Goal: Check status: Check status

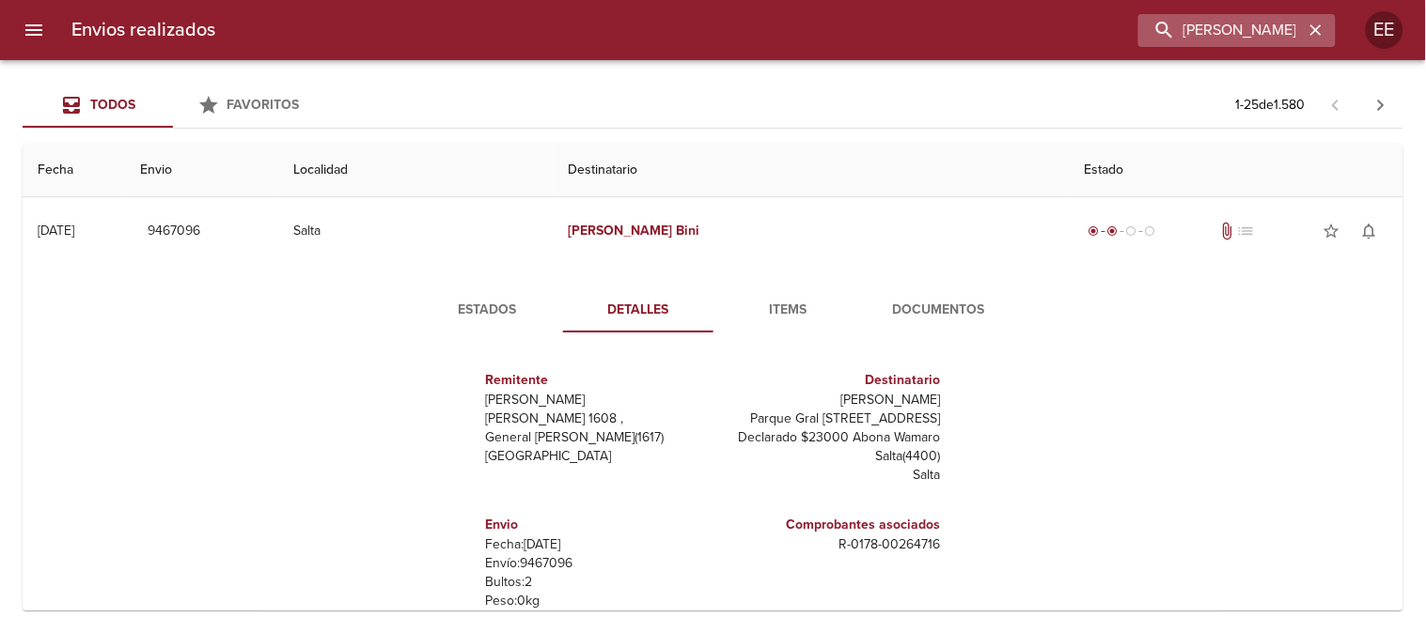
scroll to position [47, 0]
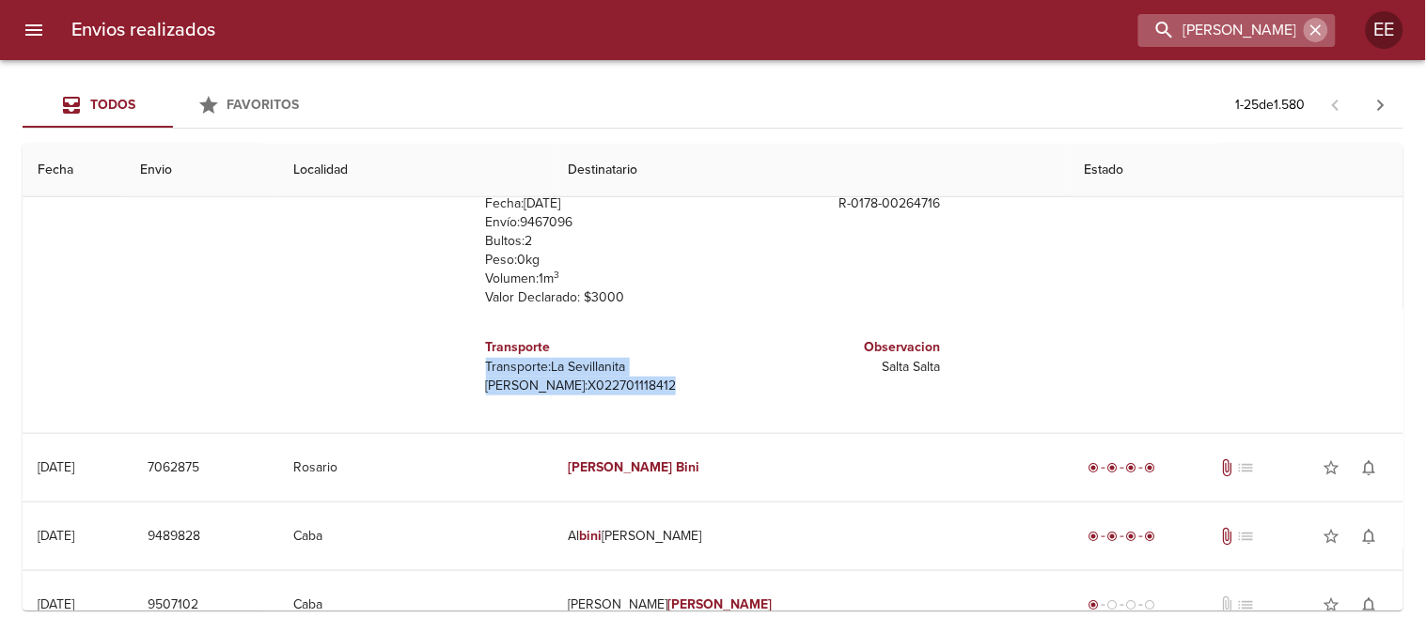
drag, startPoint x: 1314, startPoint y: 34, endPoint x: 1225, endPoint y: 35, distance: 89.3
click at [1301, 35] on div "[PERSON_NAME]" at bounding box center [1236, 30] width 197 height 33
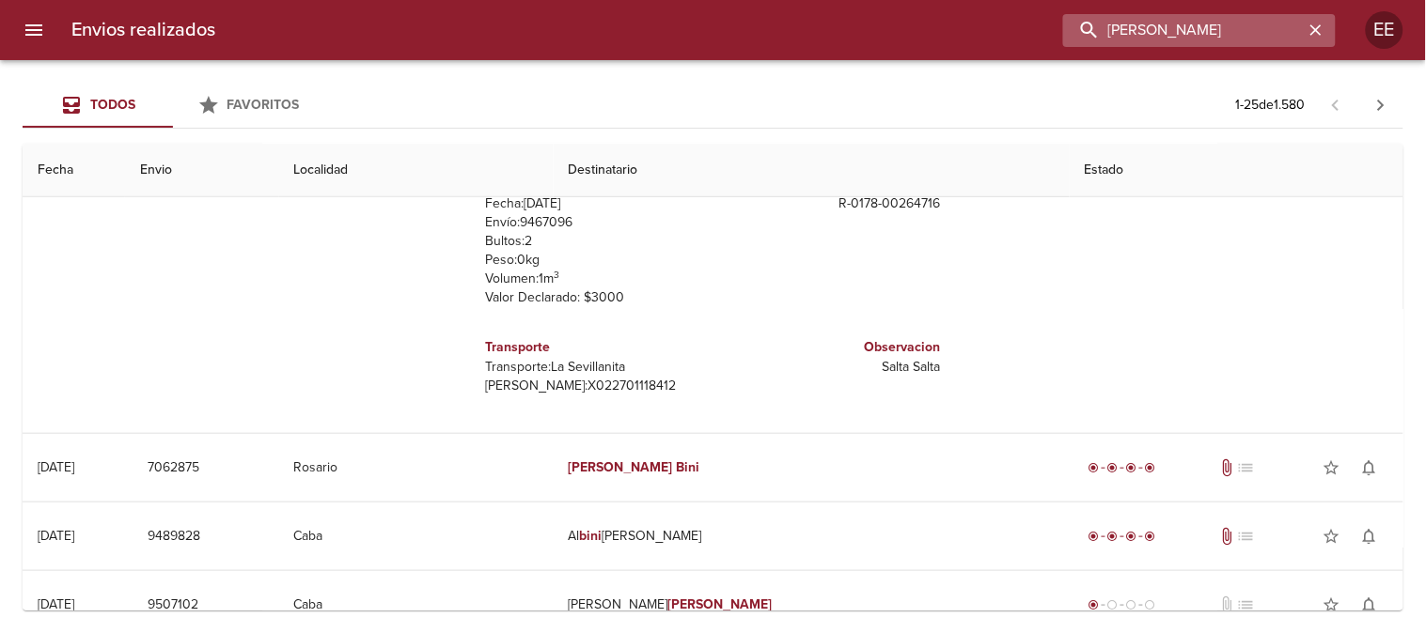
click at [1224, 35] on input "[PERSON_NAME]" at bounding box center [1183, 30] width 241 height 33
click at [1319, 29] on icon "button" at bounding box center [1315, 30] width 19 height 19
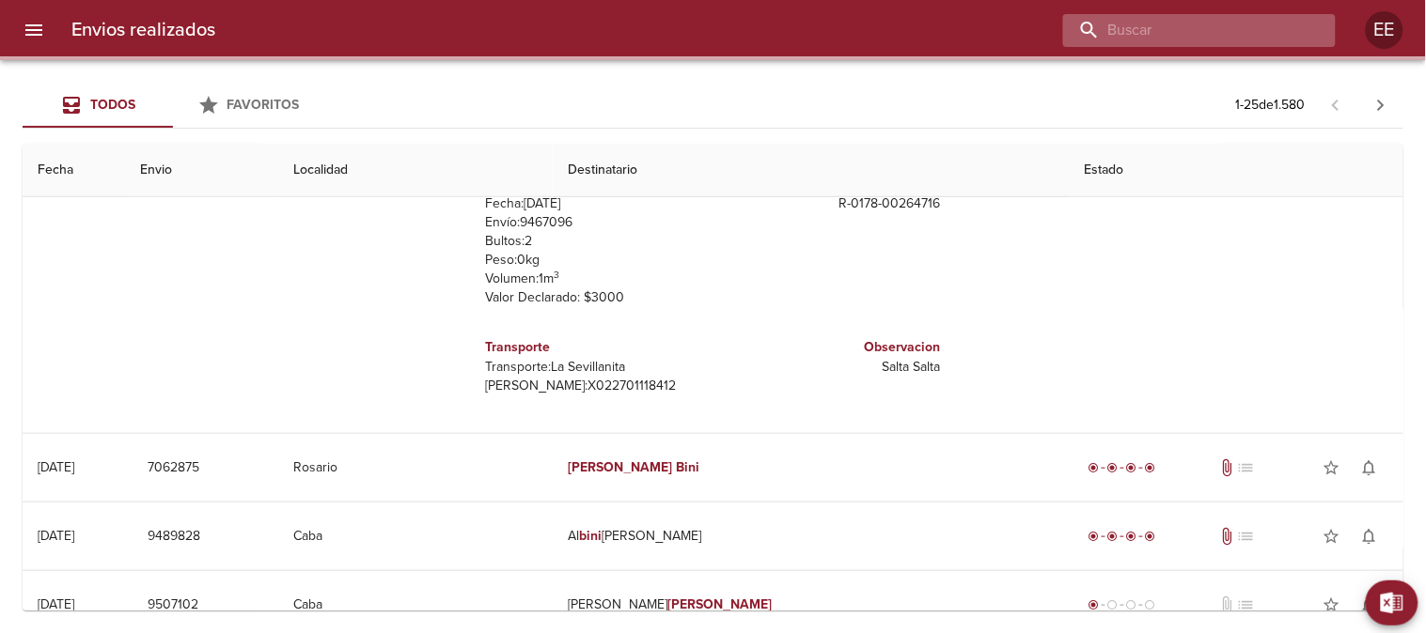
click at [1247, 29] on input "buscar" at bounding box center [1183, 30] width 241 height 33
paste input "[PERSON_NAME] [PERSON_NAME] BP WS"
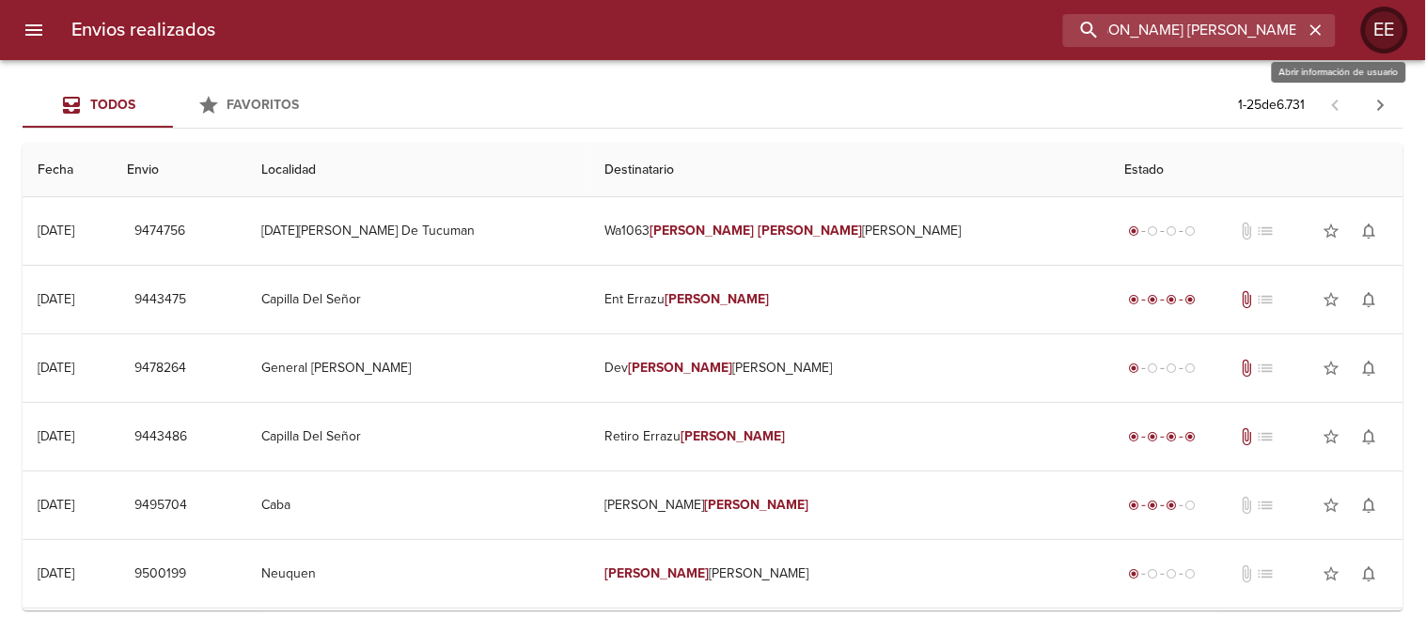
scroll to position [0, 23]
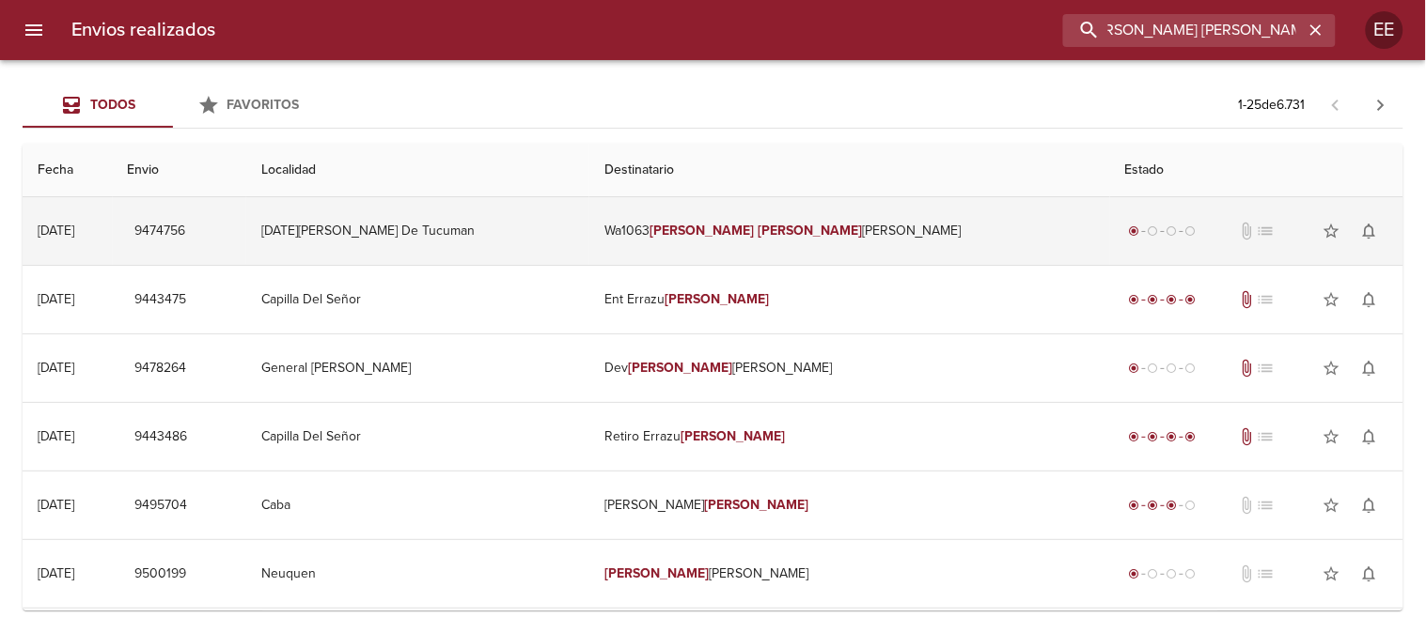
type input "[PERSON_NAME] [PERSON_NAME] BP"
click at [804, 237] on em "[PERSON_NAME]" at bounding box center [810, 231] width 104 height 16
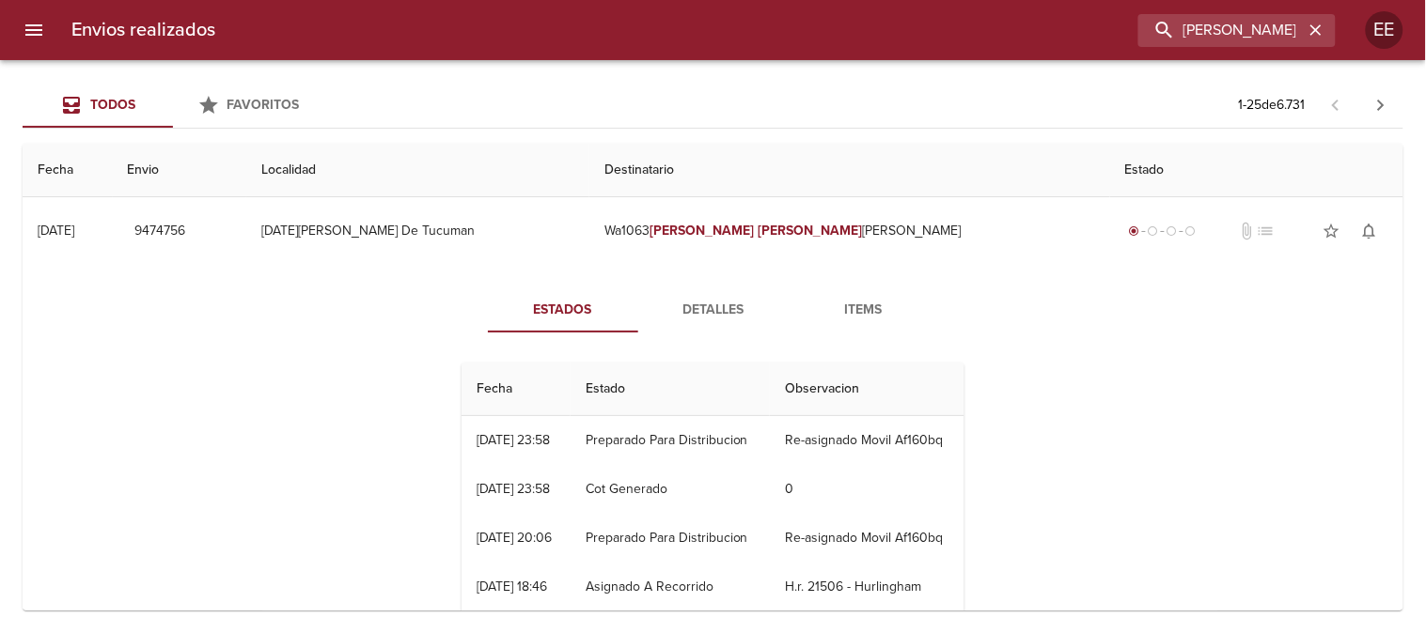
click at [694, 299] on span "Detalles" at bounding box center [713, 310] width 128 height 23
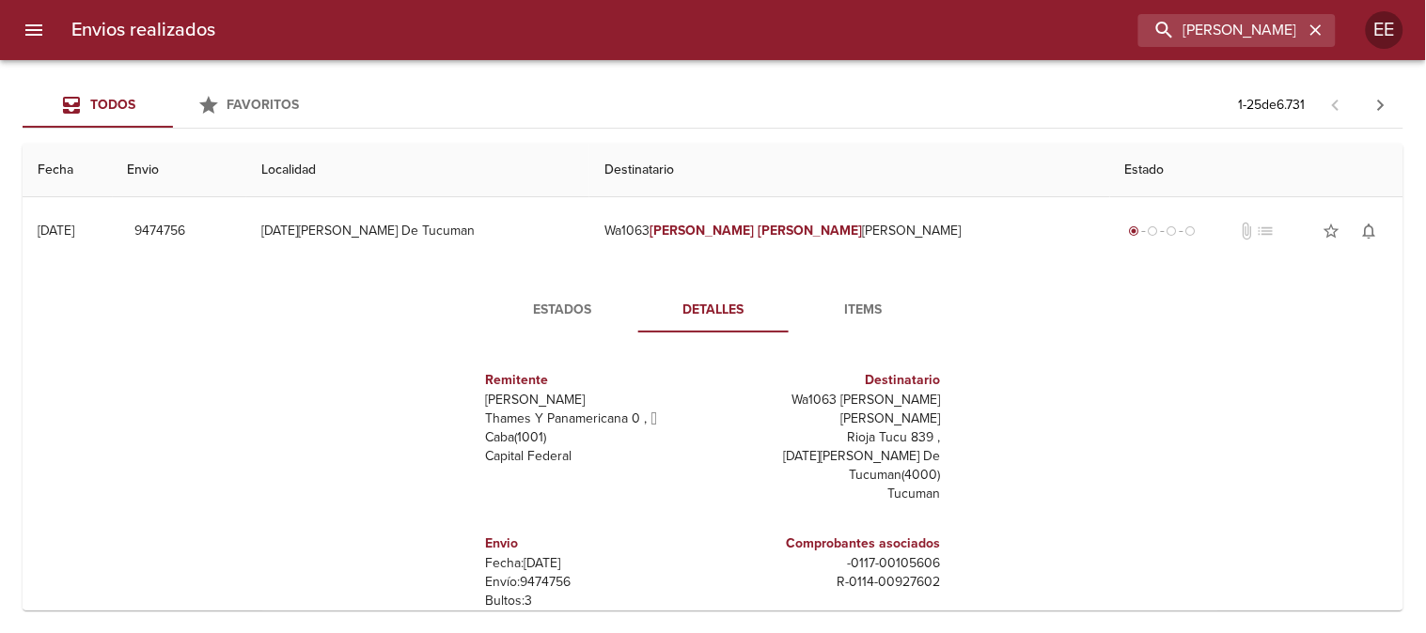
click at [569, 307] on span "Estados" at bounding box center [563, 310] width 128 height 23
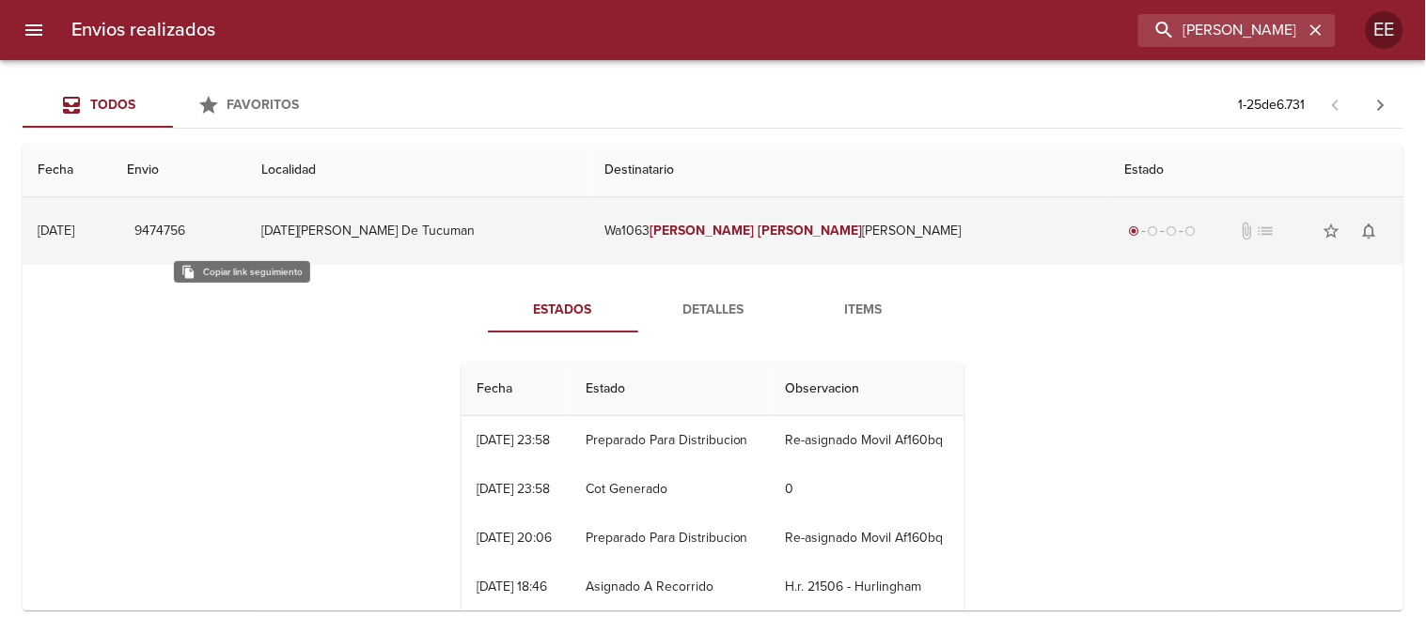
click at [186, 233] on span "9474756" at bounding box center [160, 231] width 51 height 23
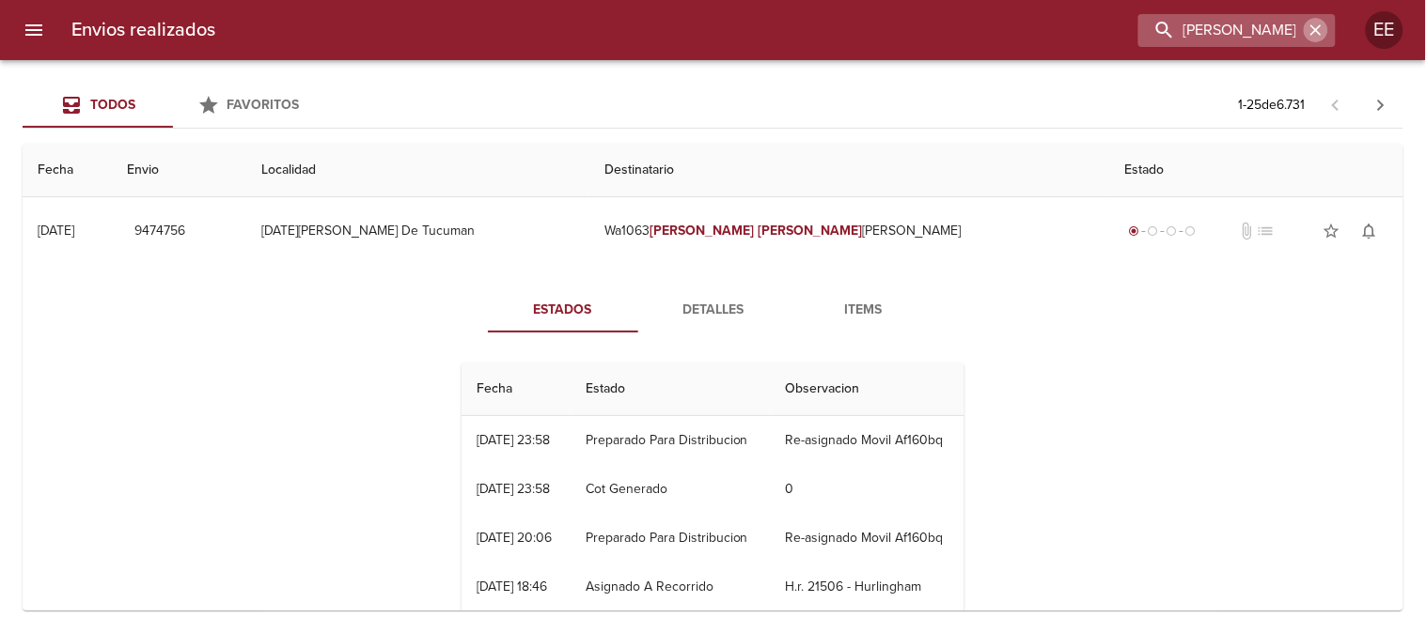
click at [1320, 32] on icon "button" at bounding box center [1315, 30] width 19 height 19
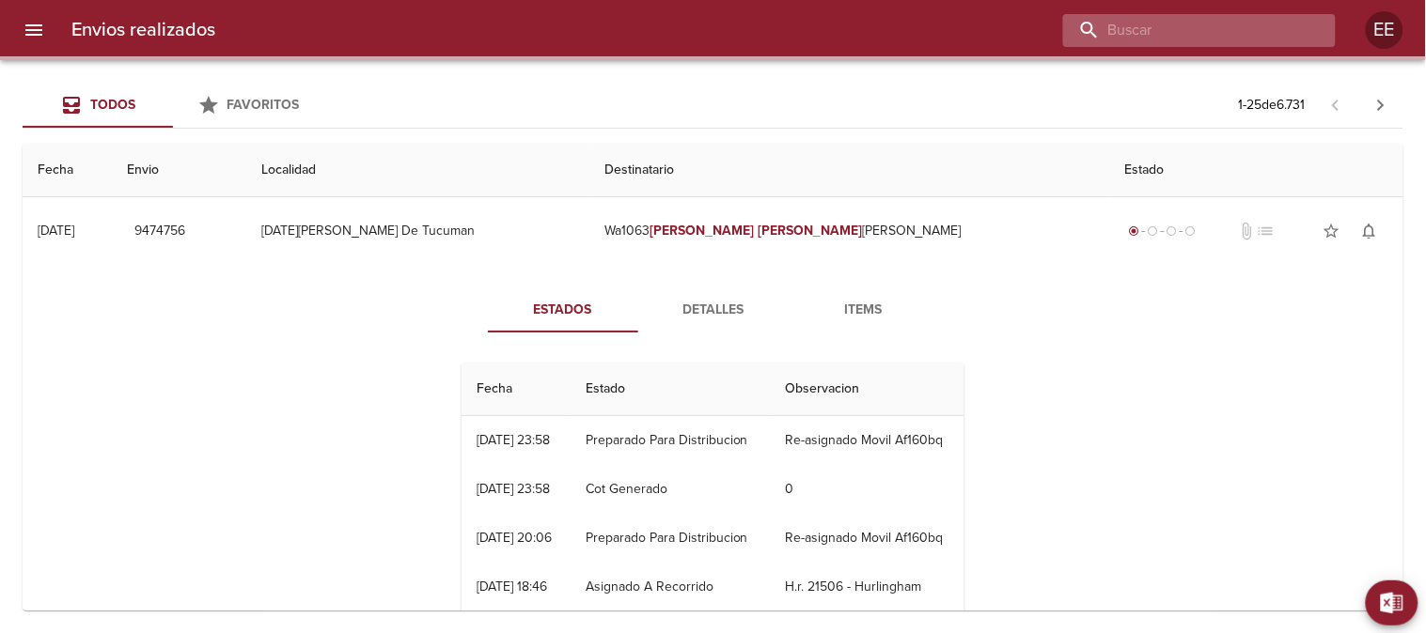
click at [1273, 31] on input "buscar" at bounding box center [1183, 30] width 241 height 33
paste input "[PERSON_NAME]"
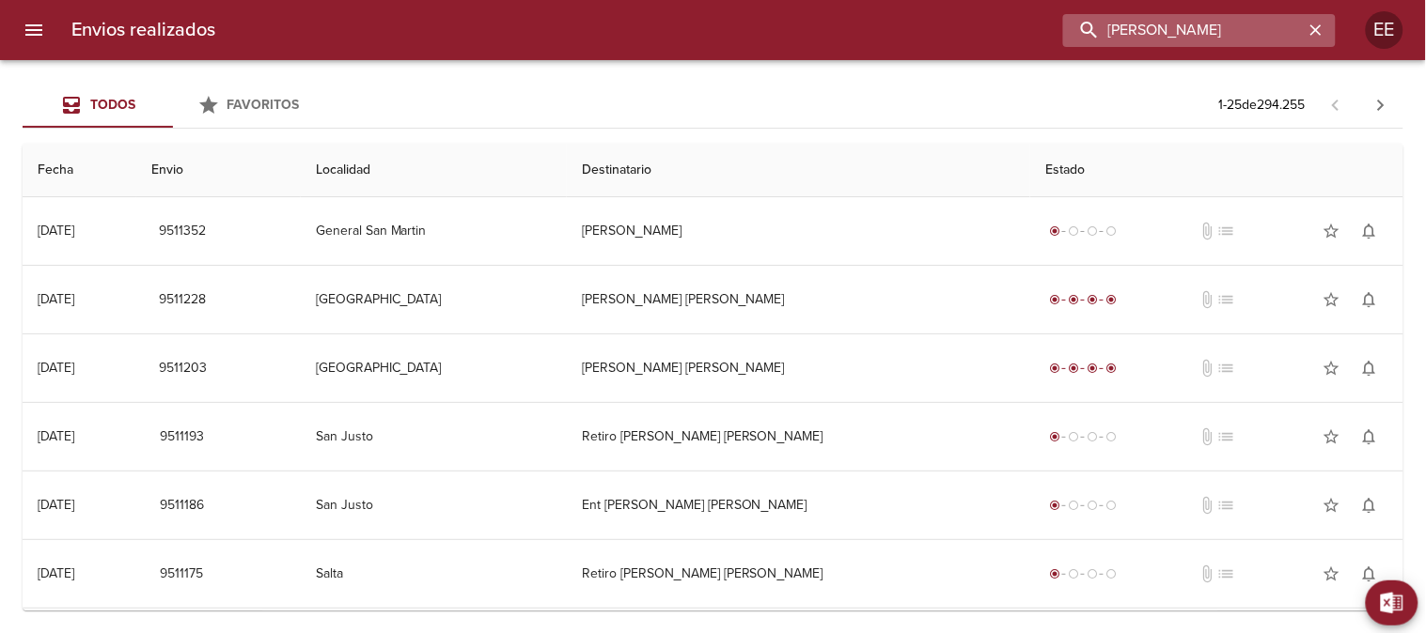
type input "[PERSON_NAME]"
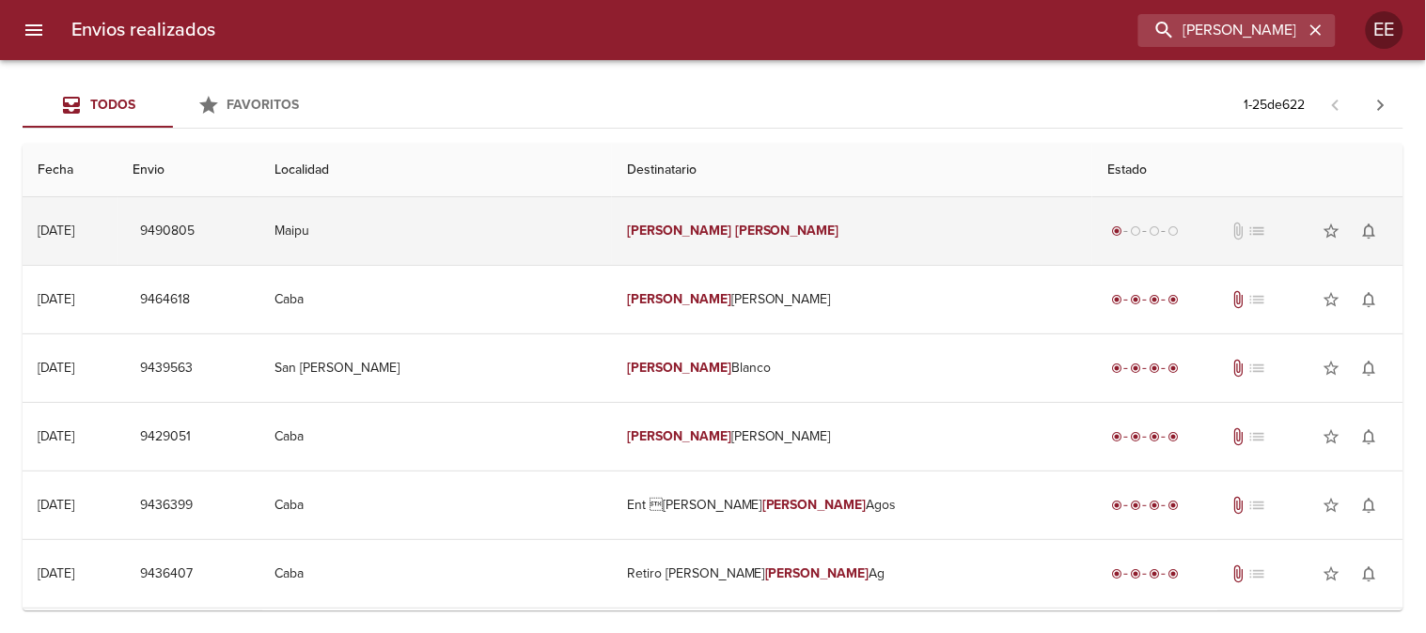
click at [650, 241] on td "[PERSON_NAME]" at bounding box center [852, 231] width 480 height 68
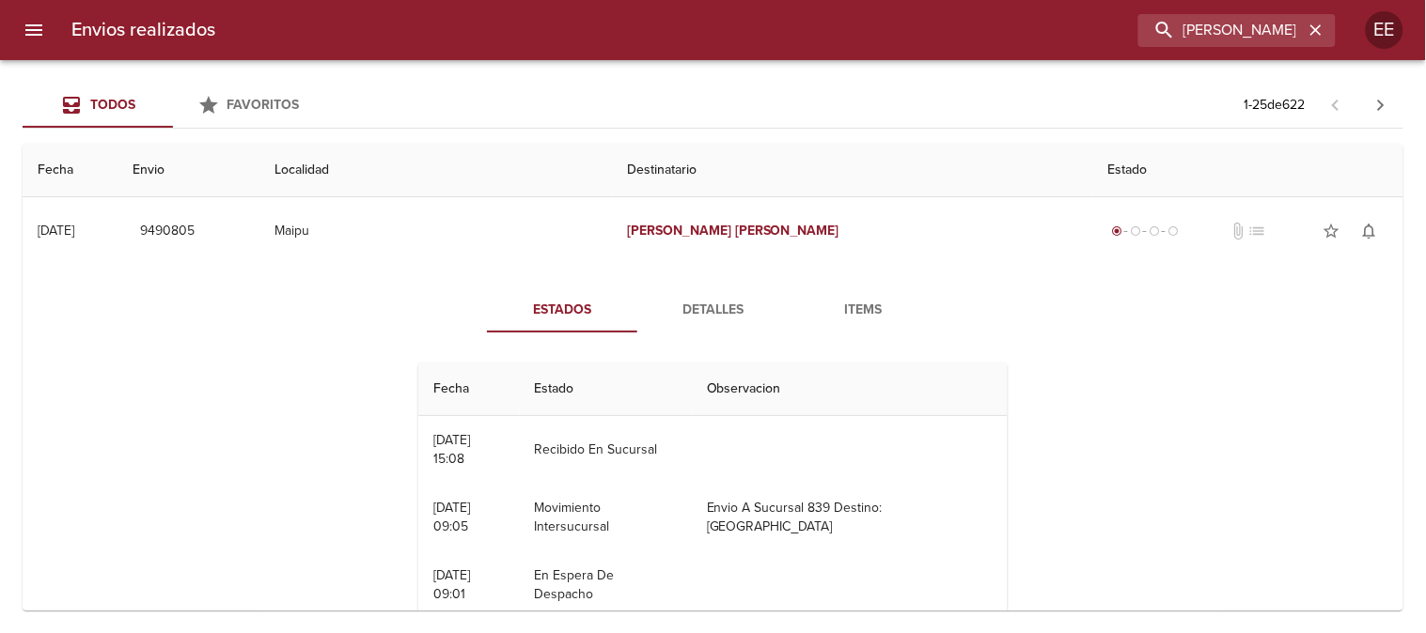
click at [715, 312] on span "Detalles" at bounding box center [712, 310] width 128 height 23
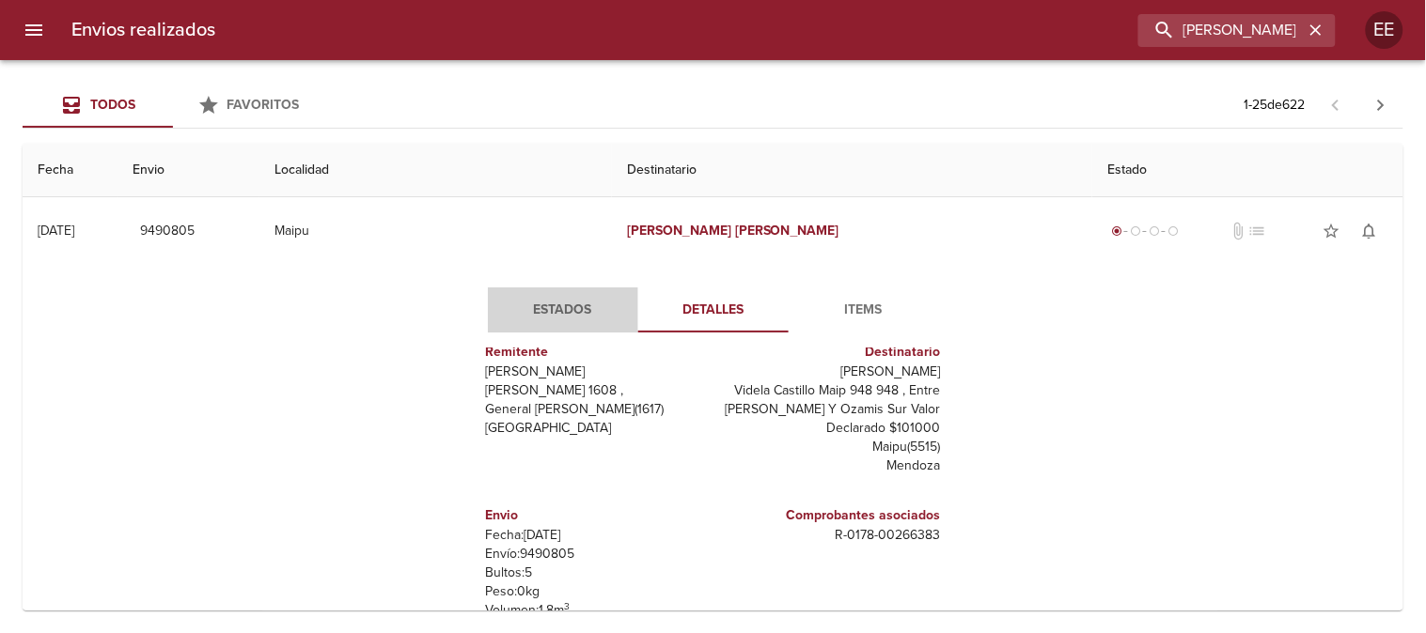
click at [543, 312] on span "Estados" at bounding box center [563, 310] width 128 height 23
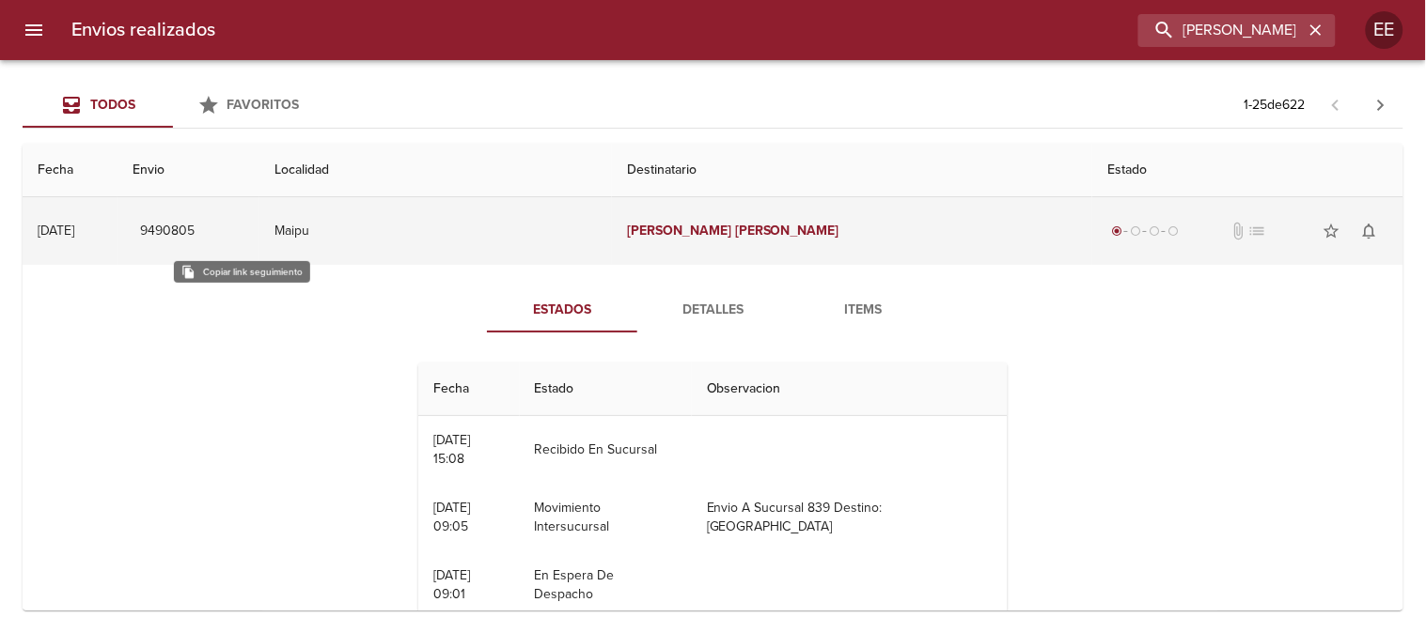
click at [195, 231] on span "9490805" at bounding box center [167, 231] width 55 height 23
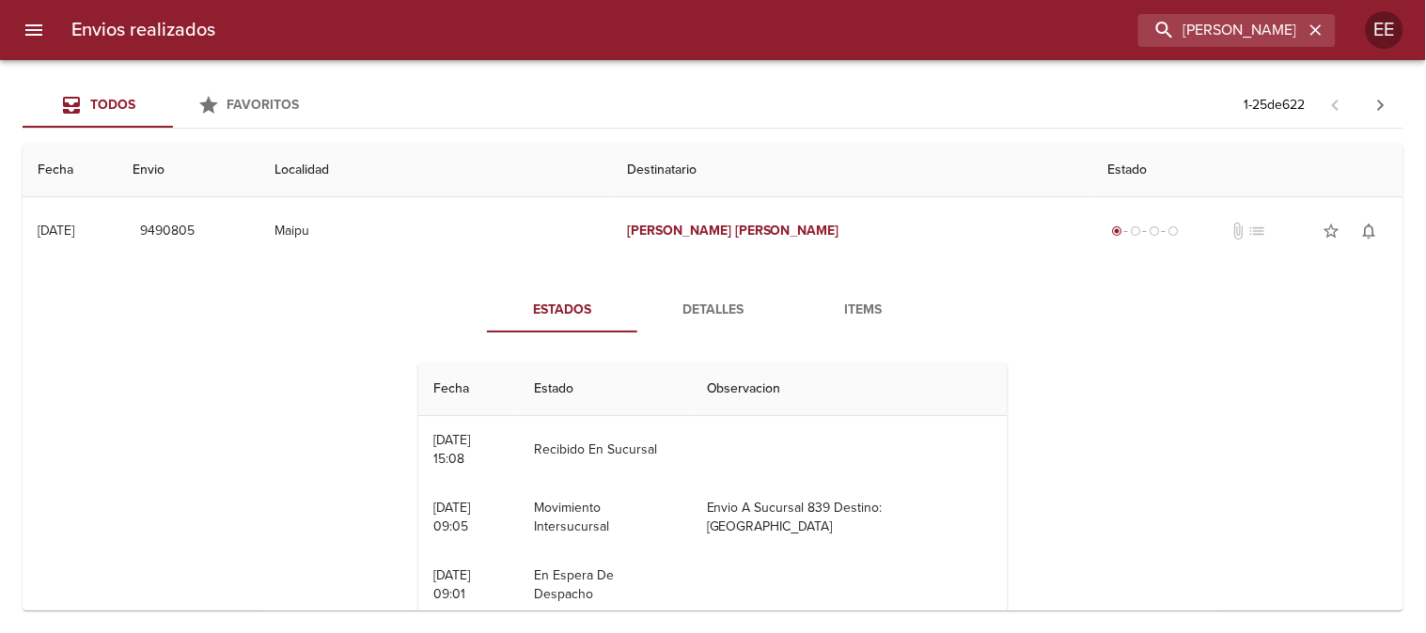
click at [700, 310] on span "Detalles" at bounding box center [712, 310] width 128 height 23
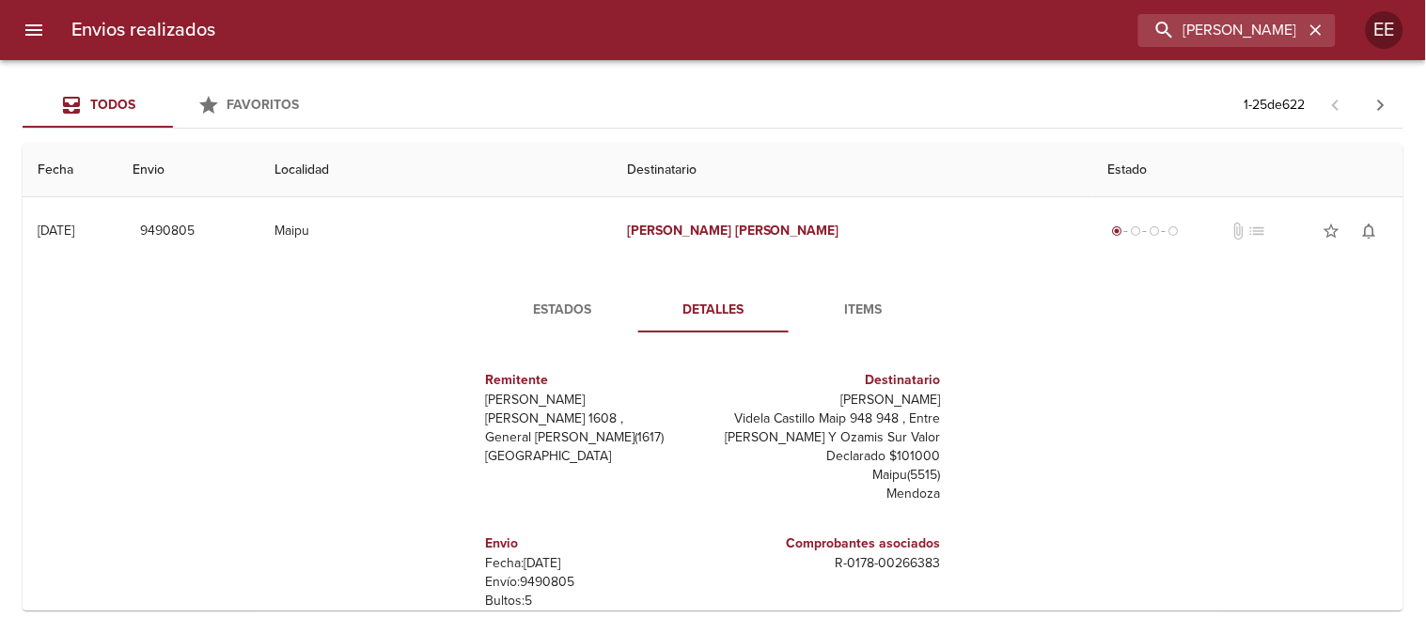
scroll to position [28, 0]
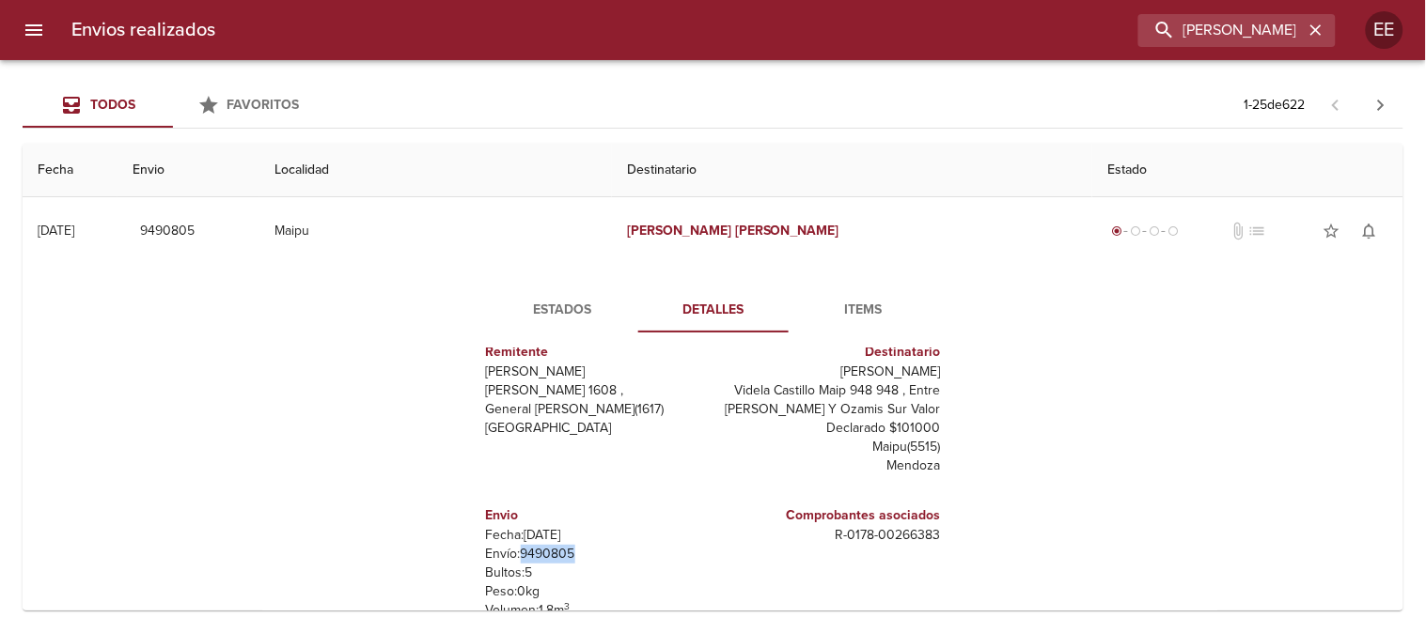
drag, startPoint x: 570, startPoint y: 558, endPoint x: 508, endPoint y: 557, distance: 62.0
click at [508, 557] on p "Envío: 9490805" at bounding box center [596, 554] width 220 height 19
copy p "9490805"
drag, startPoint x: 893, startPoint y: 388, endPoint x: 872, endPoint y: 411, distance: 30.6
click at [872, 411] on p "Videla Castillo Maip 948 948 , Entre [PERSON_NAME] Y Ozamis Sur Valor Declarado…" at bounding box center [831, 410] width 220 height 56
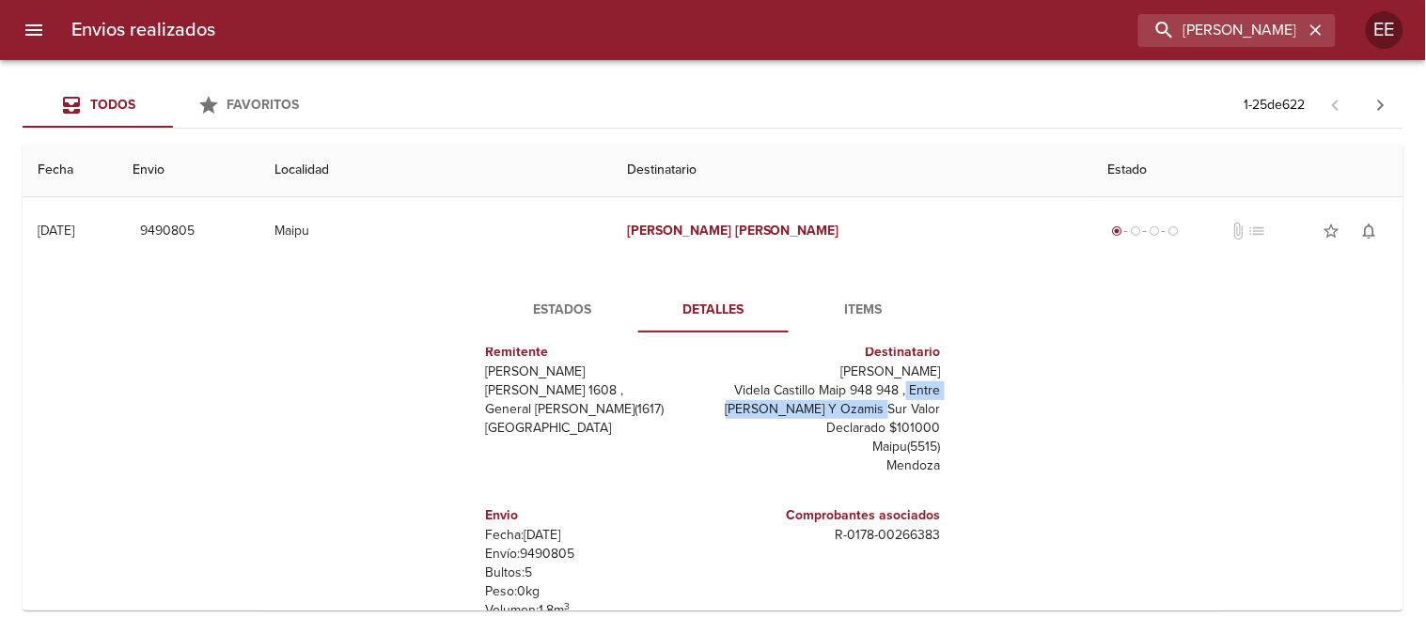
copy p "Entre [PERSON_NAME] Y [PERSON_NAME]"
click at [1323, 23] on icon "button" at bounding box center [1315, 30] width 19 height 19
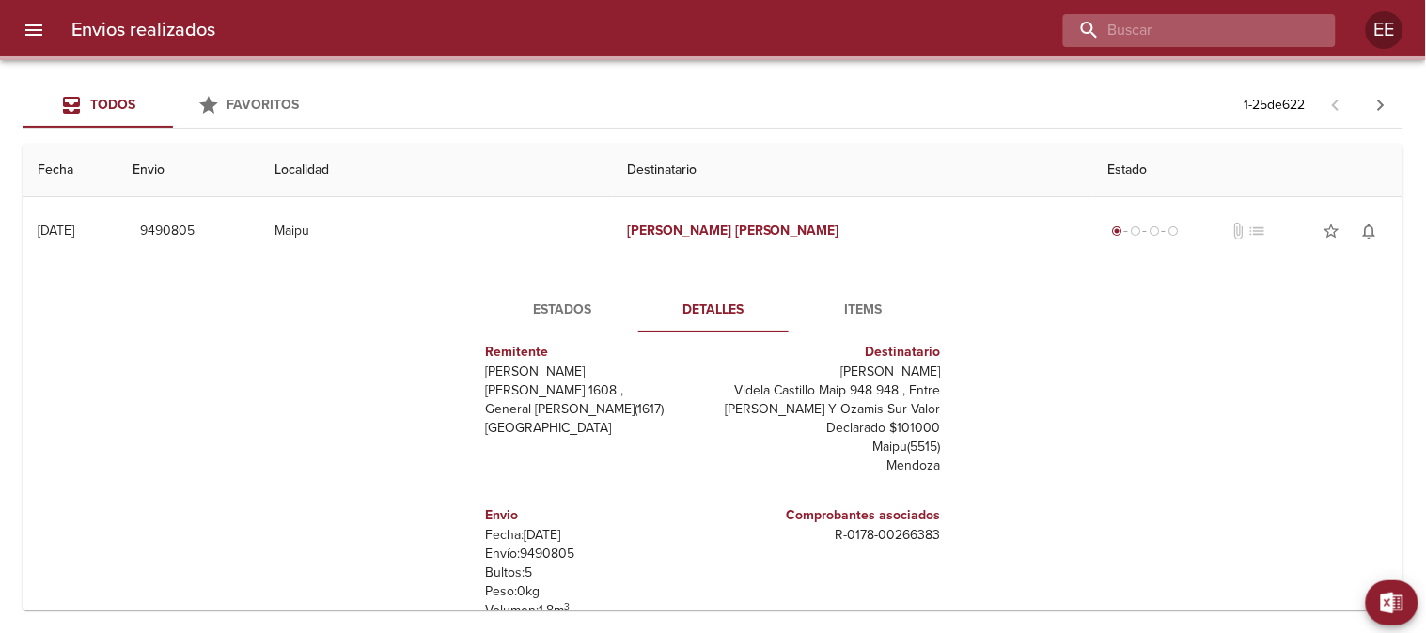
click at [1209, 36] on input "buscar" at bounding box center [1183, 30] width 241 height 33
paste input "Belén Corbaliza"
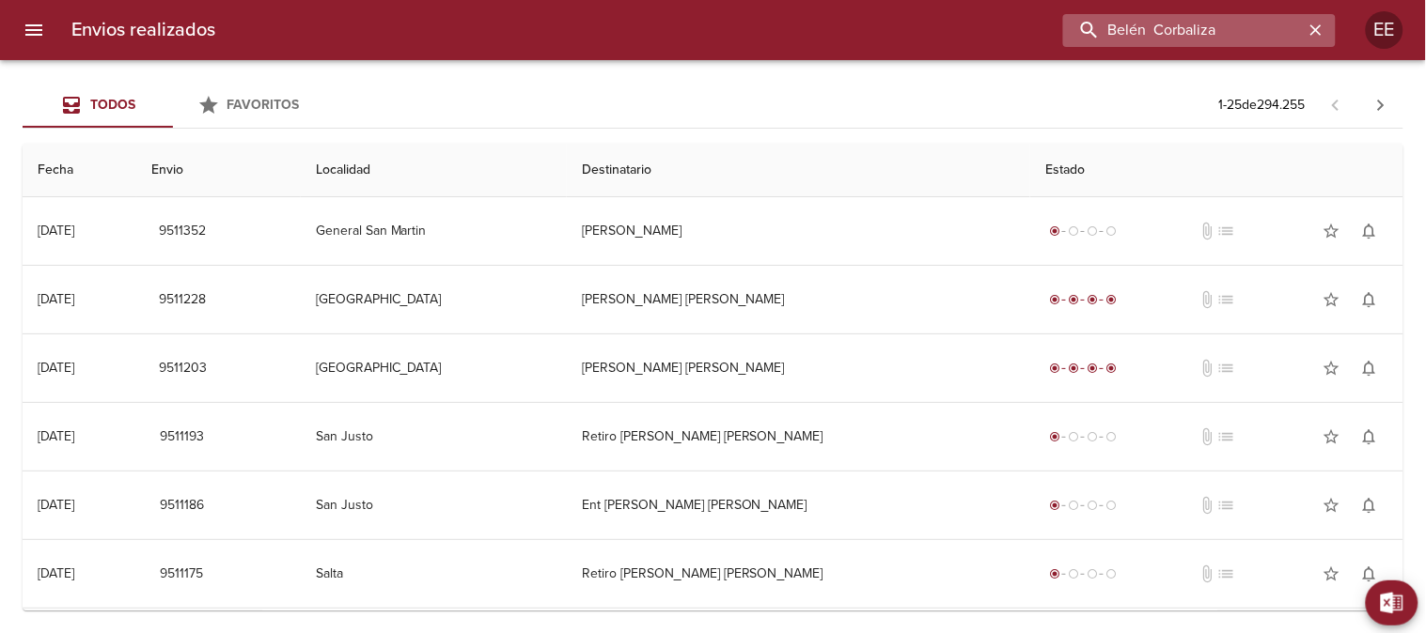
type input "Belén Corbaliza"
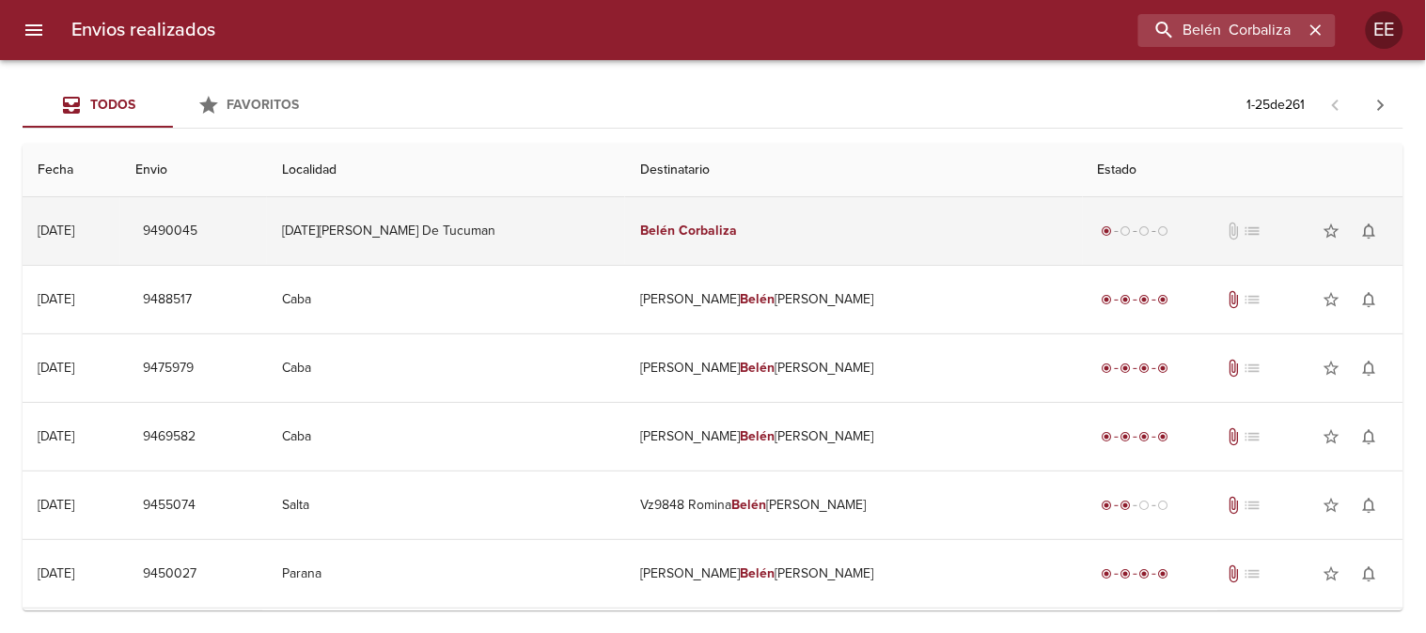
click at [538, 238] on td "[DATE][PERSON_NAME] De Tucuman" at bounding box center [446, 231] width 358 height 68
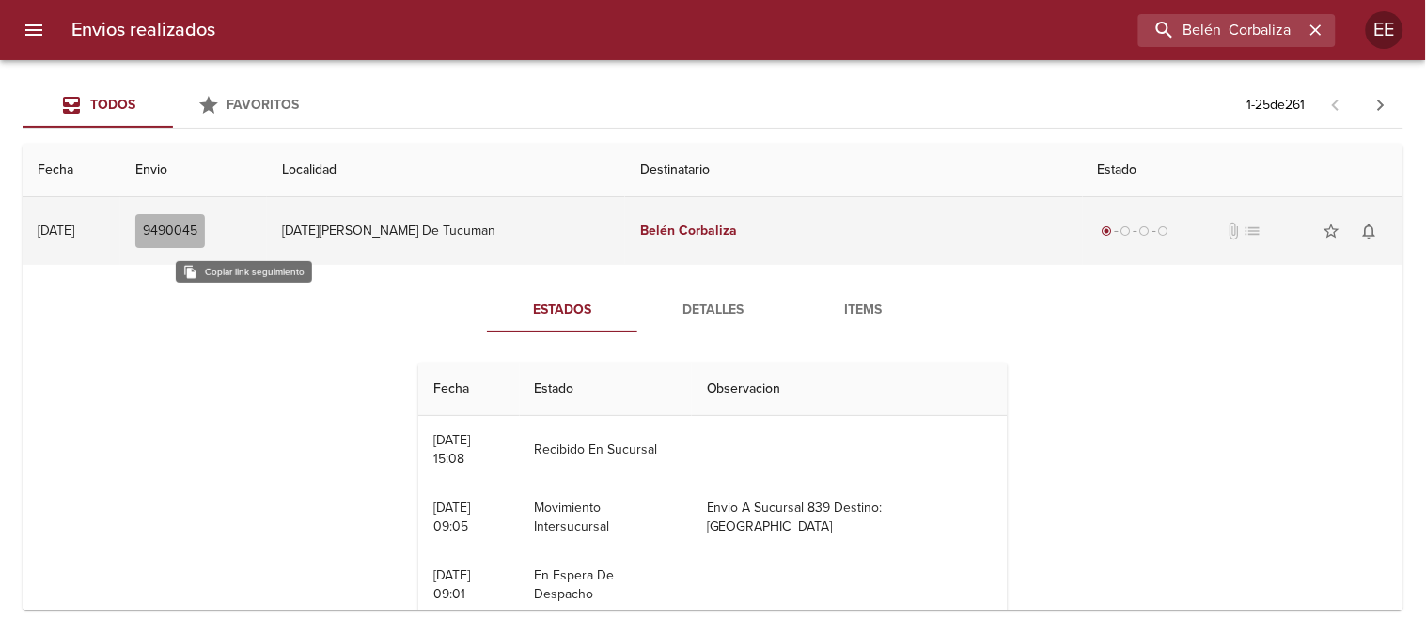
click at [197, 232] on span "9490045" at bounding box center [170, 231] width 55 height 23
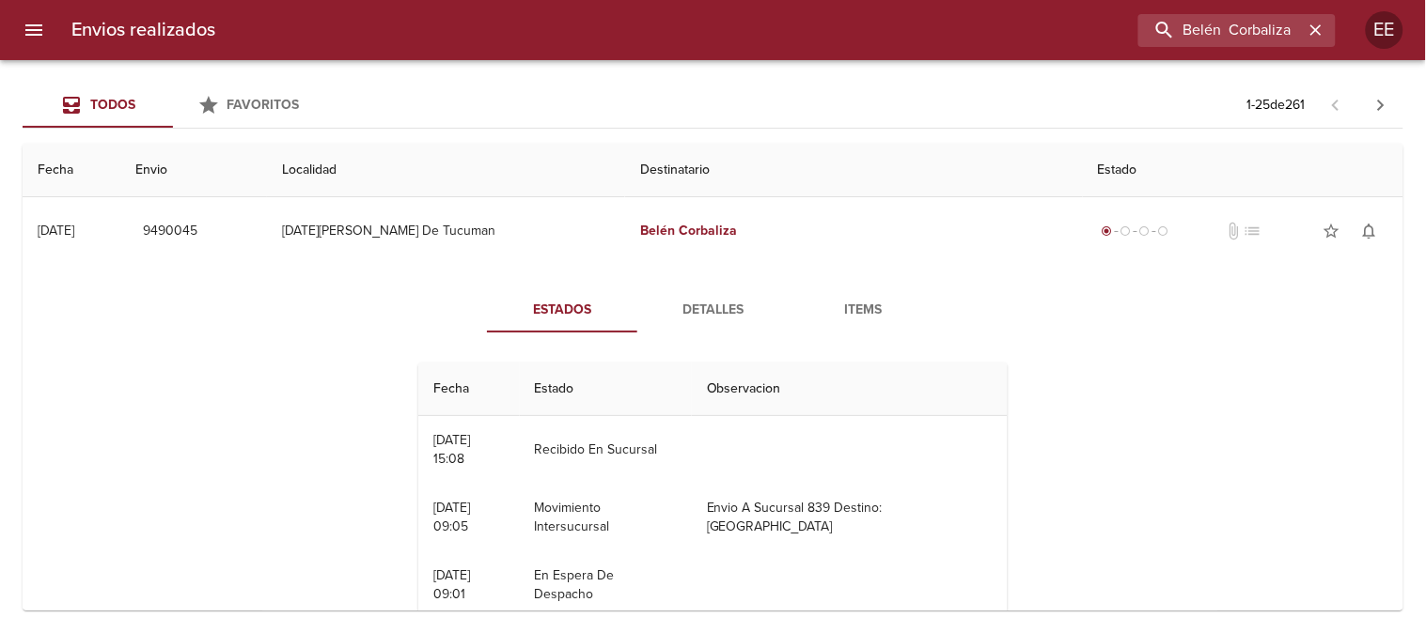
click at [697, 304] on span "Detalles" at bounding box center [712, 310] width 128 height 23
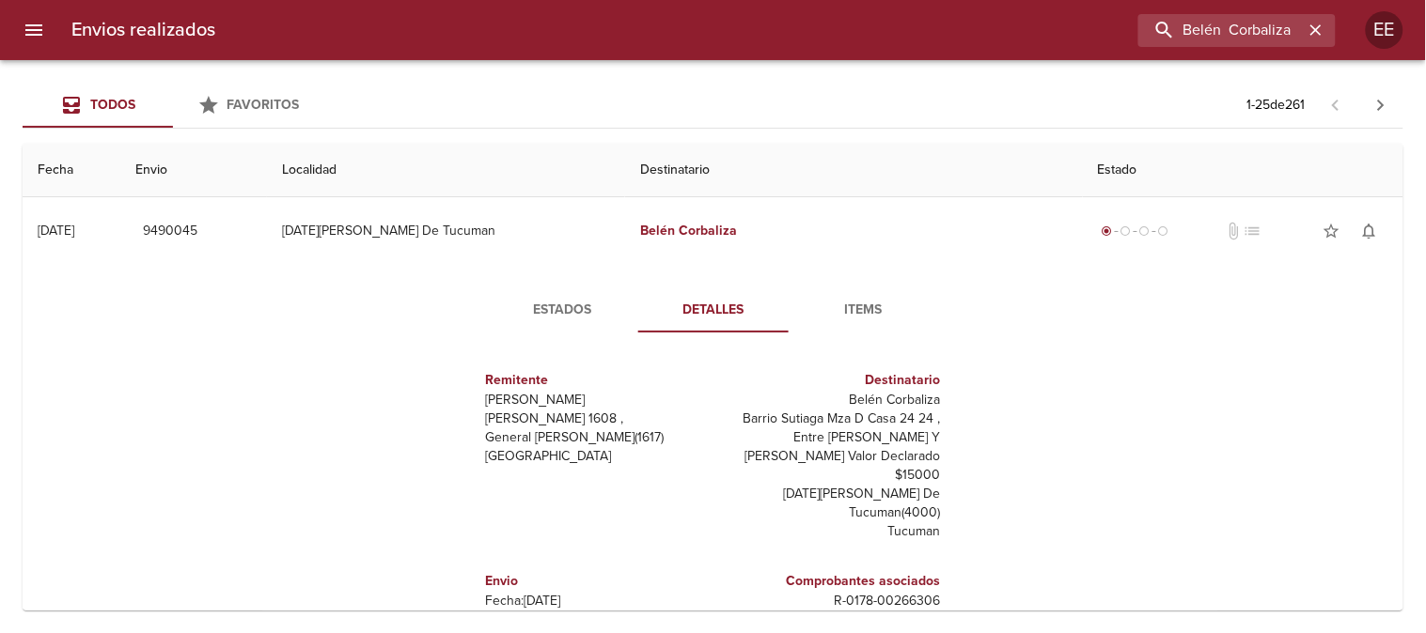
click at [552, 308] on span "Estados" at bounding box center [563, 310] width 128 height 23
